Goal: Find contact information: Find contact information

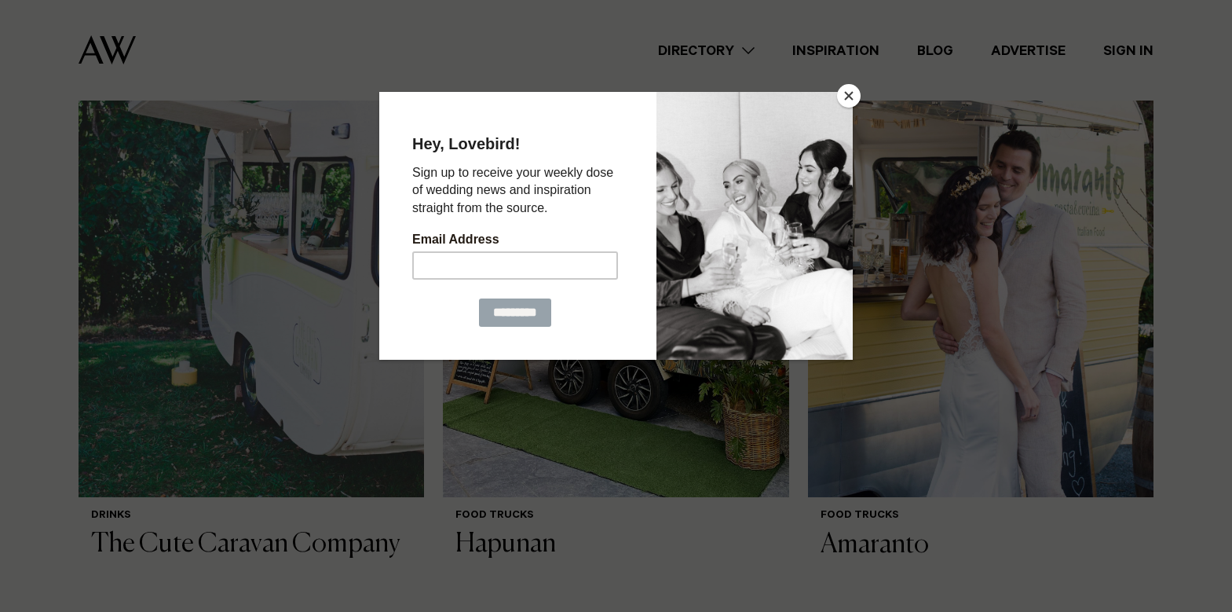
click at [851, 95] on button "Close" at bounding box center [849, 96] width 24 height 24
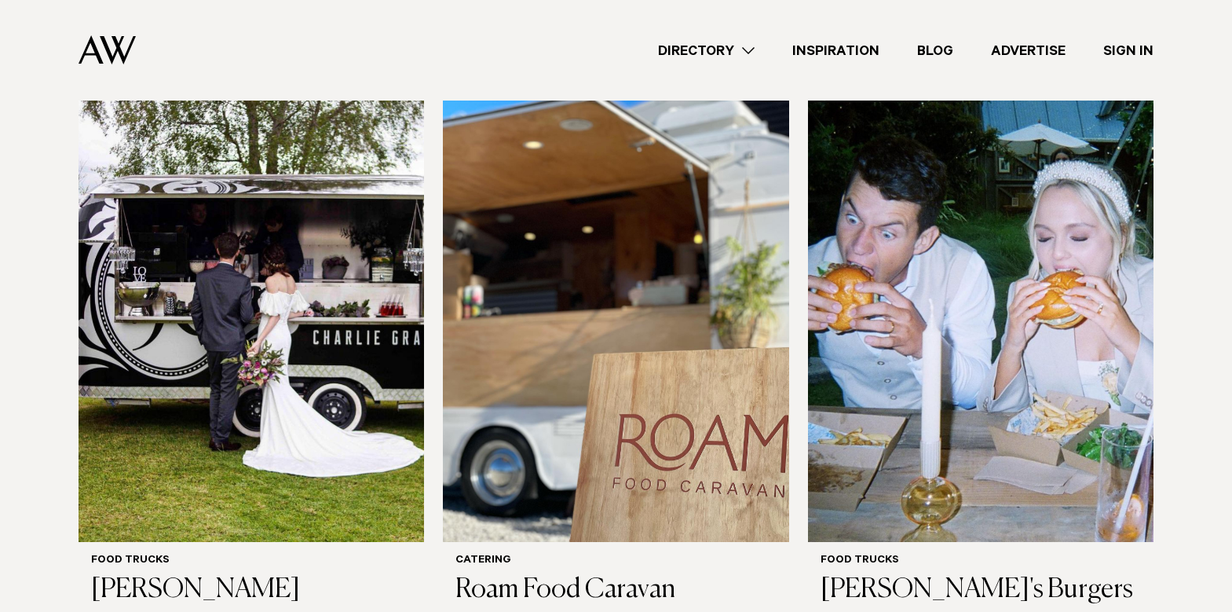
scroll to position [1057, 0]
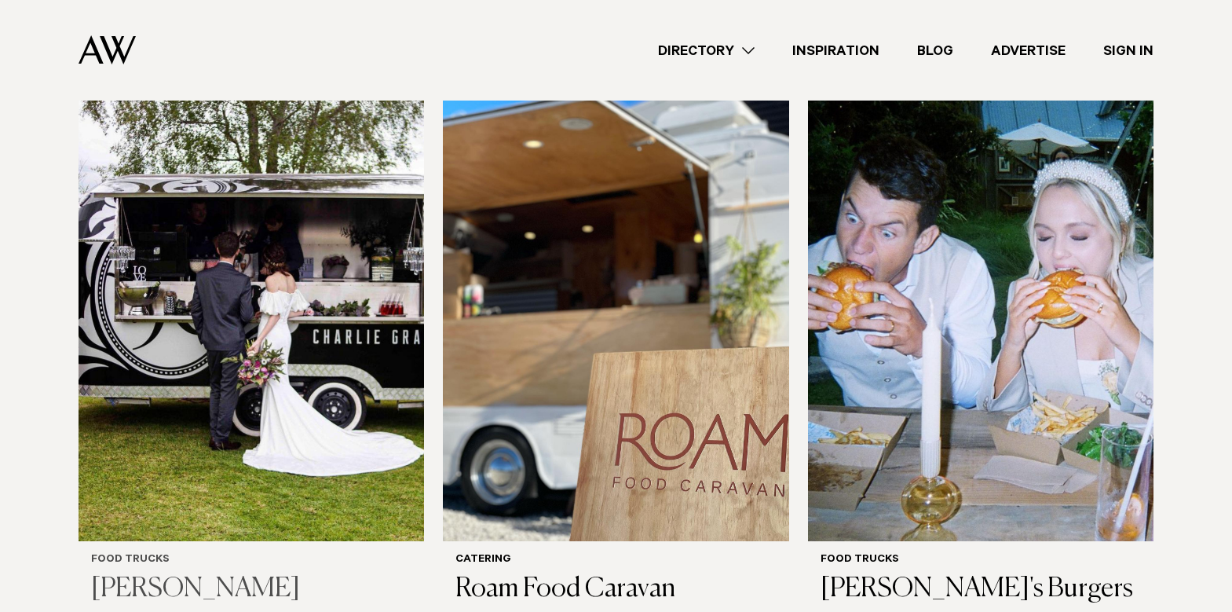
click at [301, 279] on img at bounding box center [251, 309] width 345 height 464
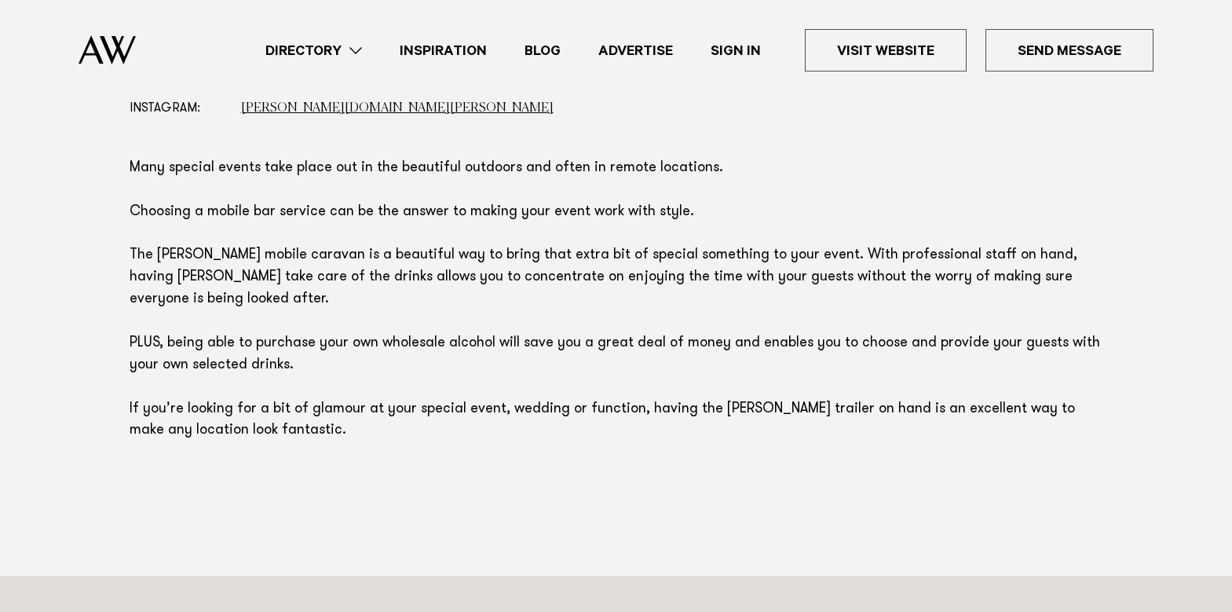
scroll to position [985, 0]
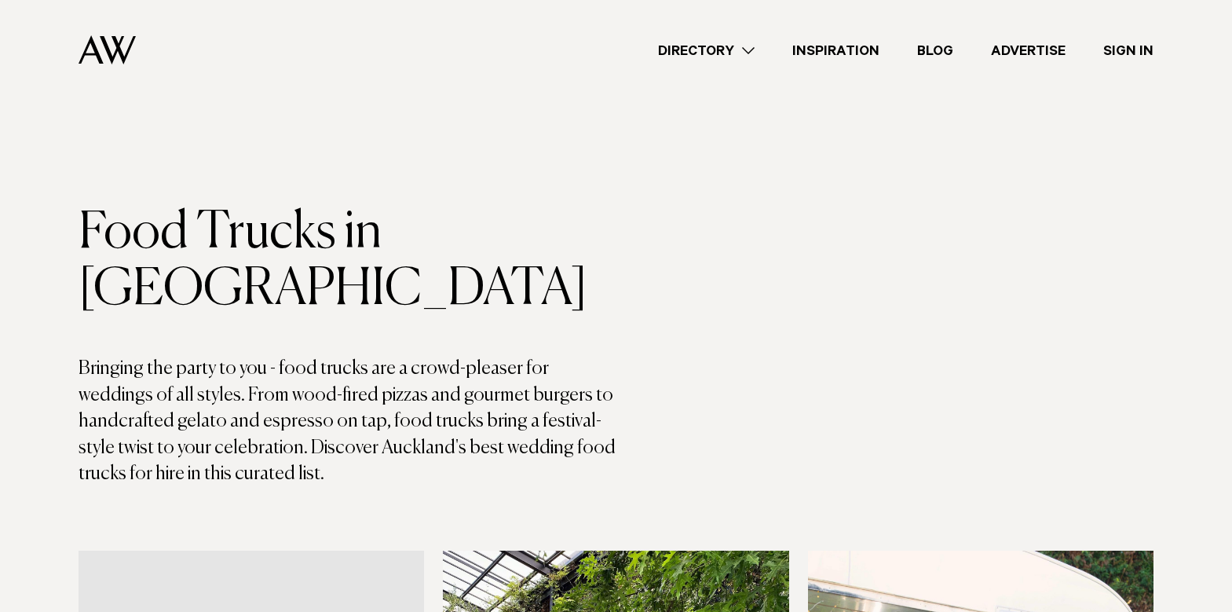
scroll to position [1057, 0]
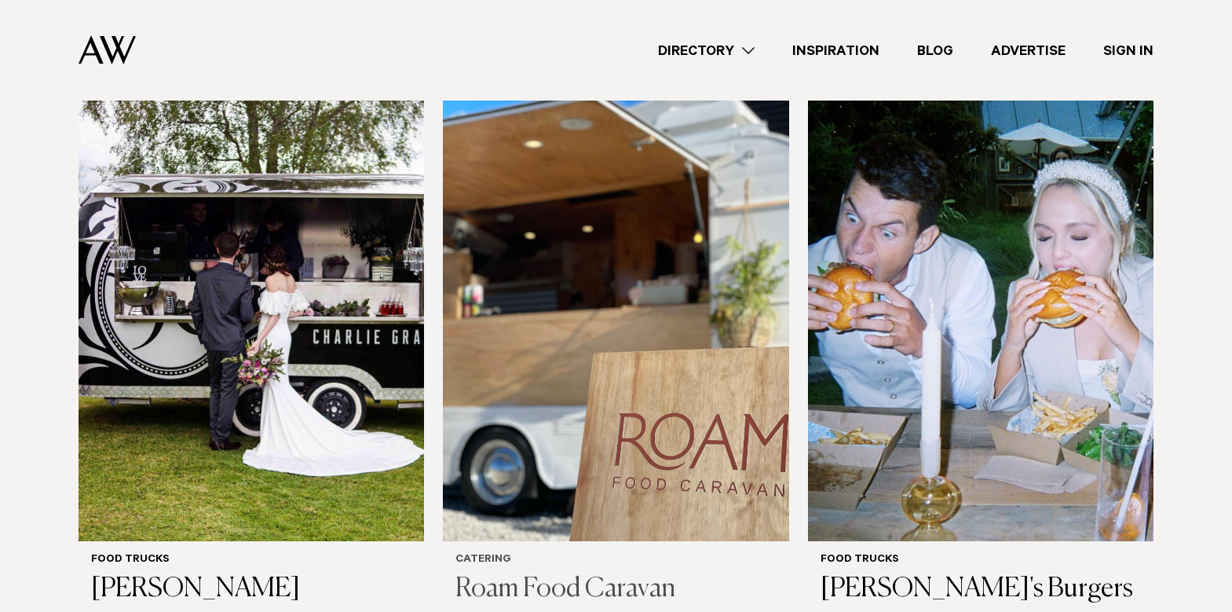
click at [660, 209] on img at bounding box center [615, 309] width 345 height 464
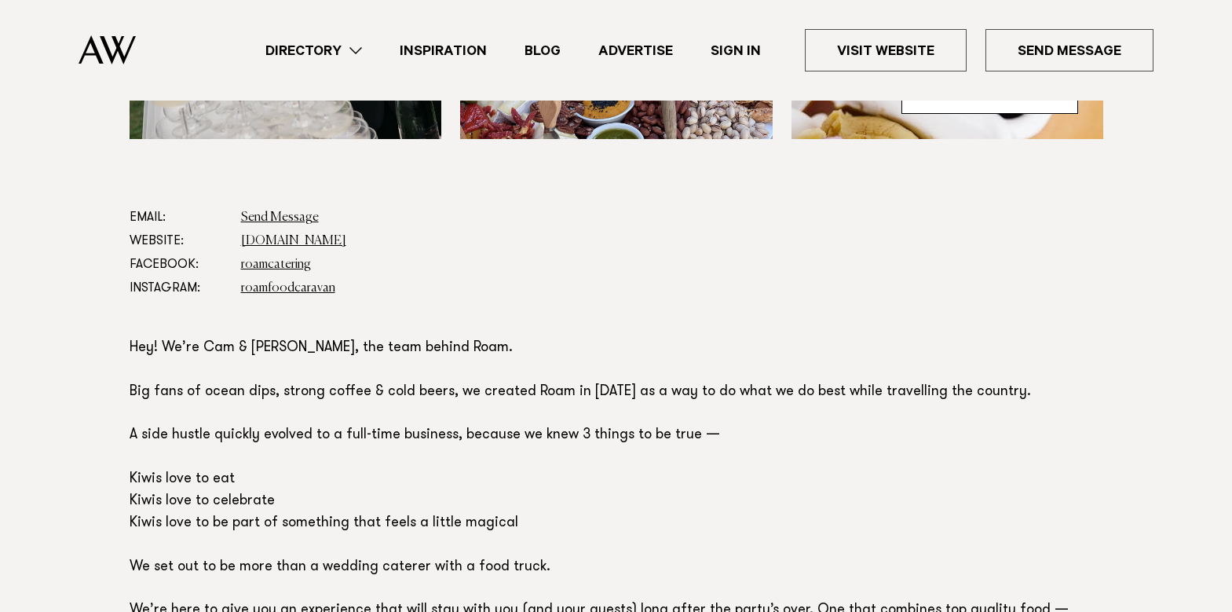
scroll to position [782, 0]
click at [309, 239] on link "roamfoodcaravan.nz" at bounding box center [293, 240] width 105 height 13
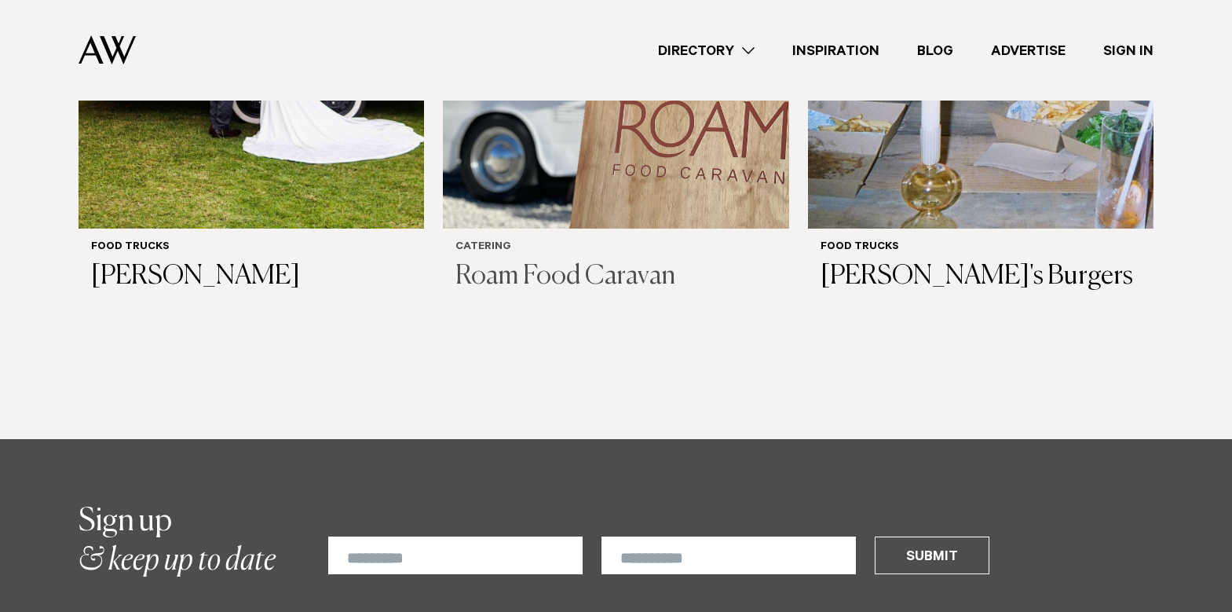
scroll to position [1390, 0]
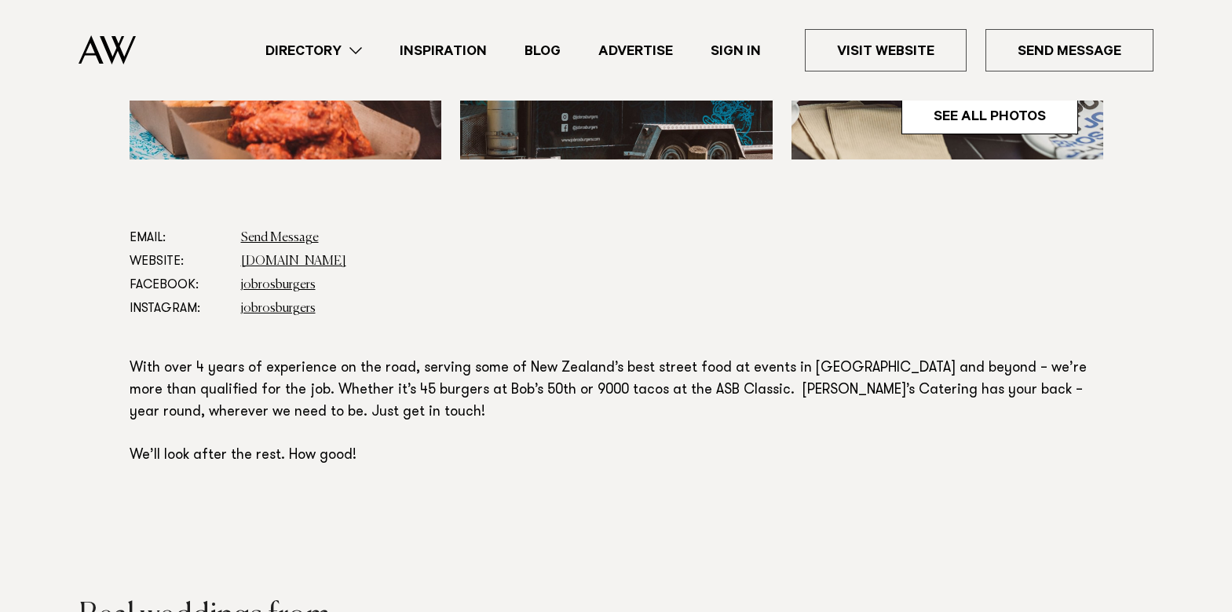
scroll to position [818, 0]
click at [304, 254] on link "[DOMAIN_NAME]" at bounding box center [293, 260] width 105 height 13
